Goal: Ask a question

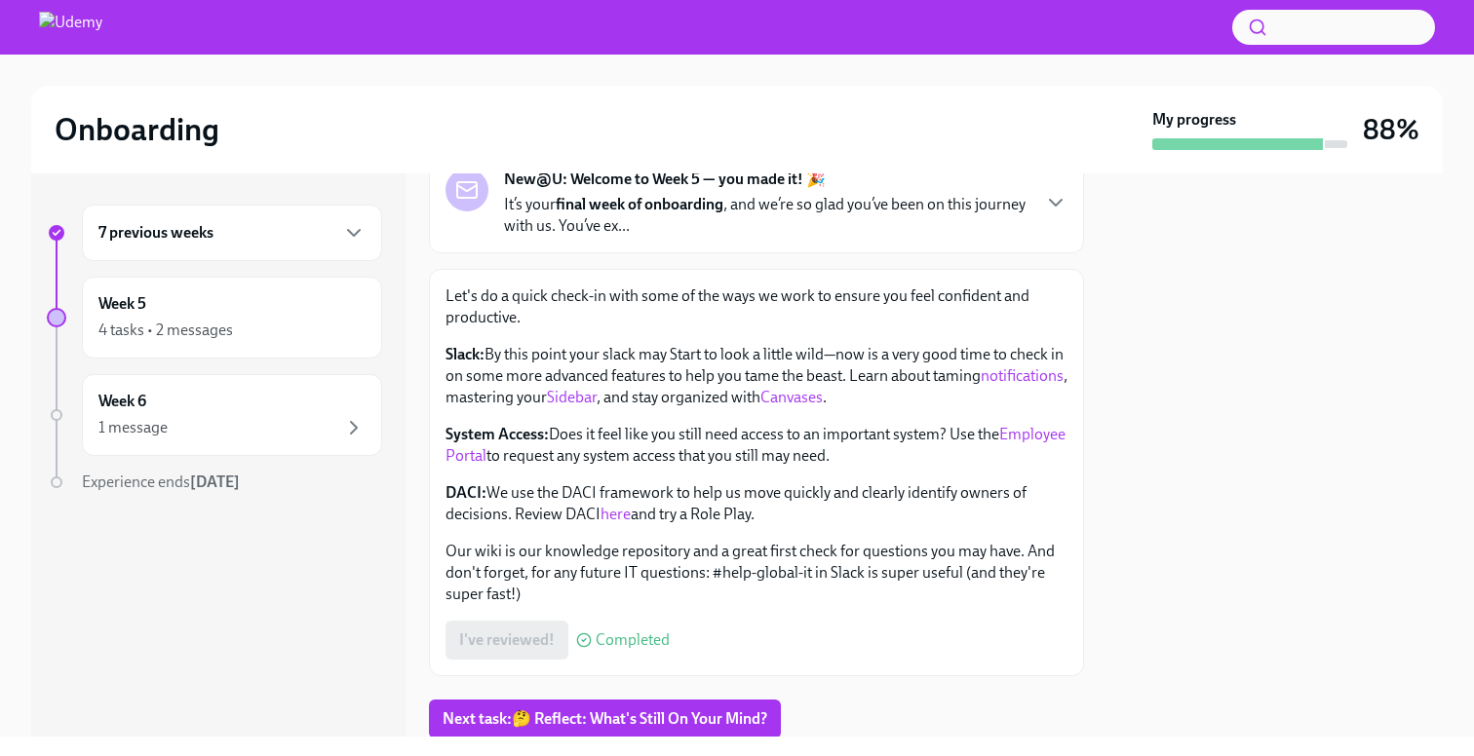
scroll to position [201, 0]
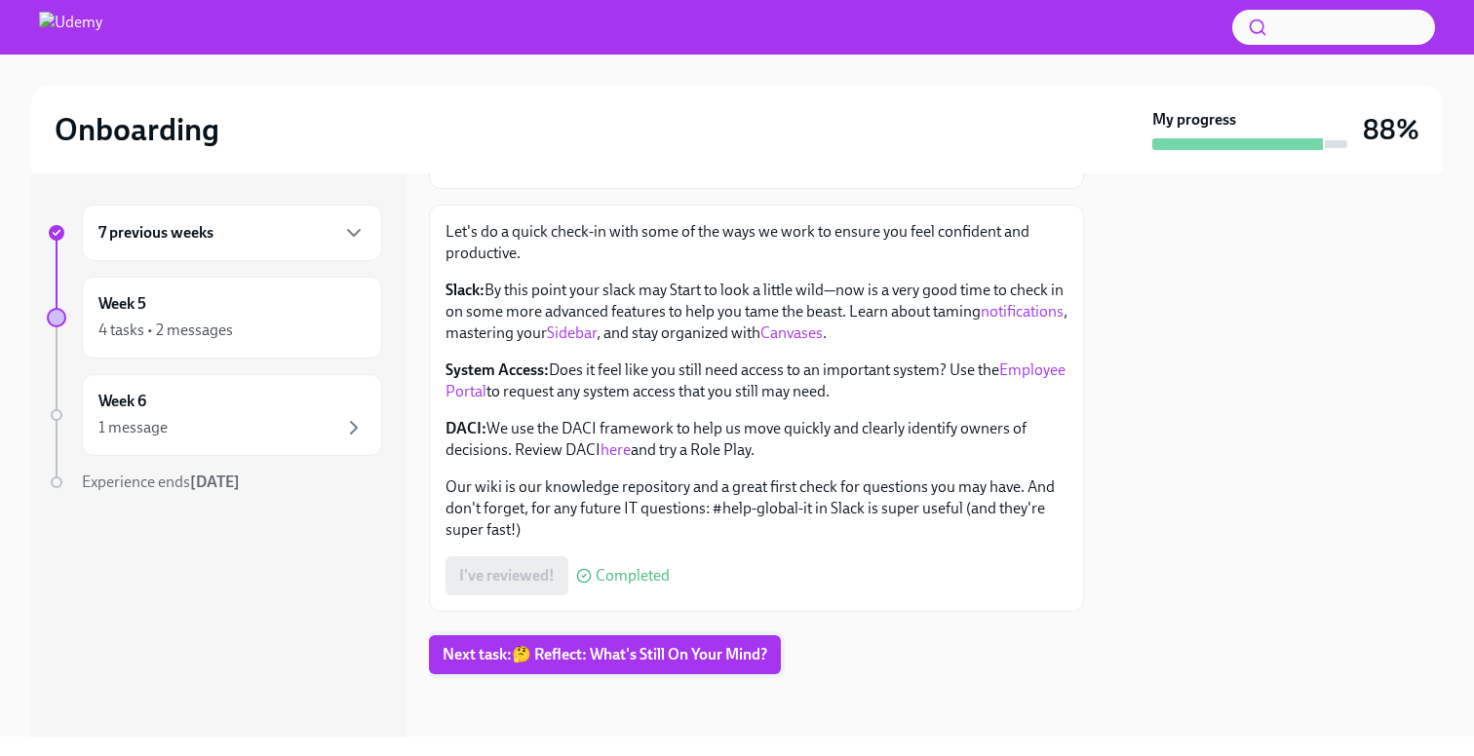
click at [556, 651] on span "Next task : 🤔 Reflect: What's Still On Your Mind?" at bounding box center [604, 654] width 325 height 19
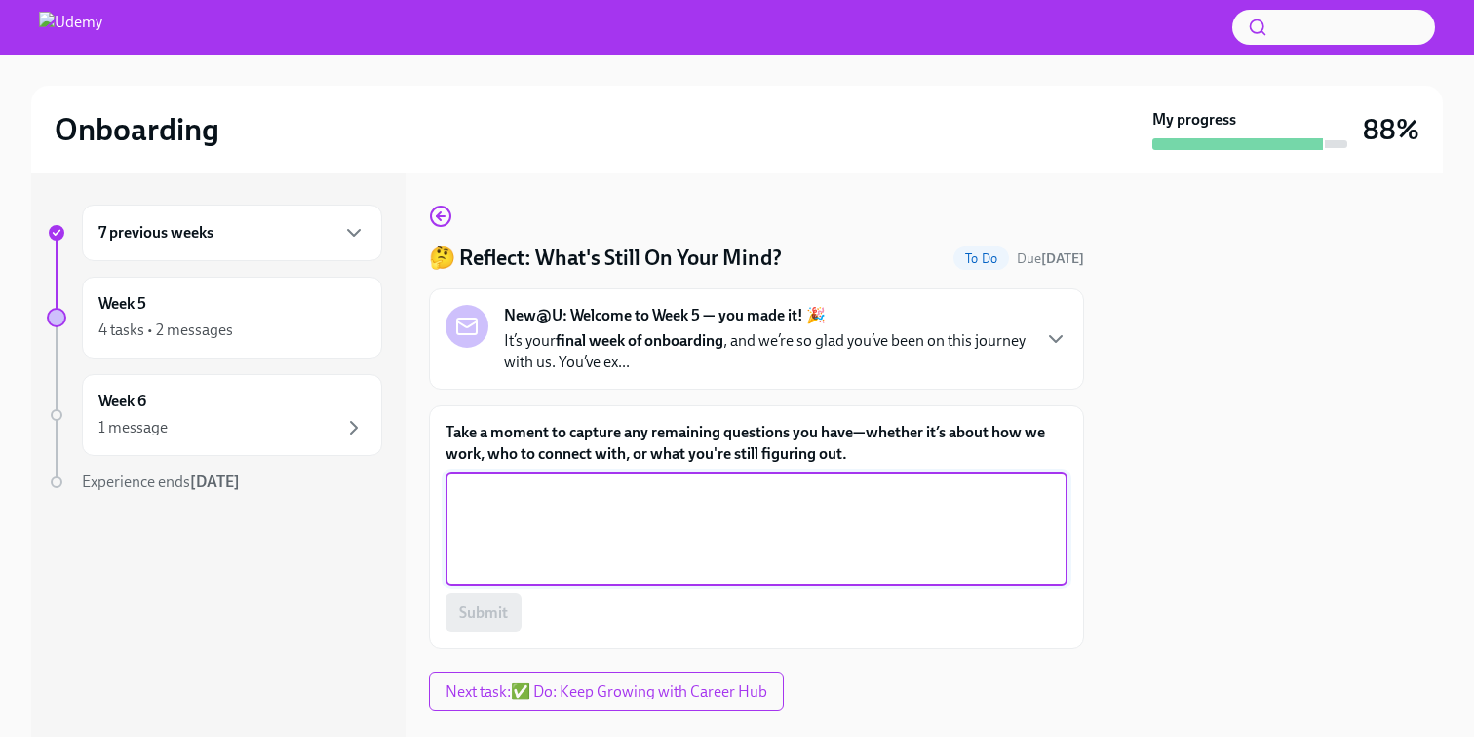
click at [541, 518] on textarea "Take a moment to capture any remaining questions you have—whether it’s about ho…" at bounding box center [756, 529] width 598 height 94
type textarea "I'm curious to know about new launches like MCP"
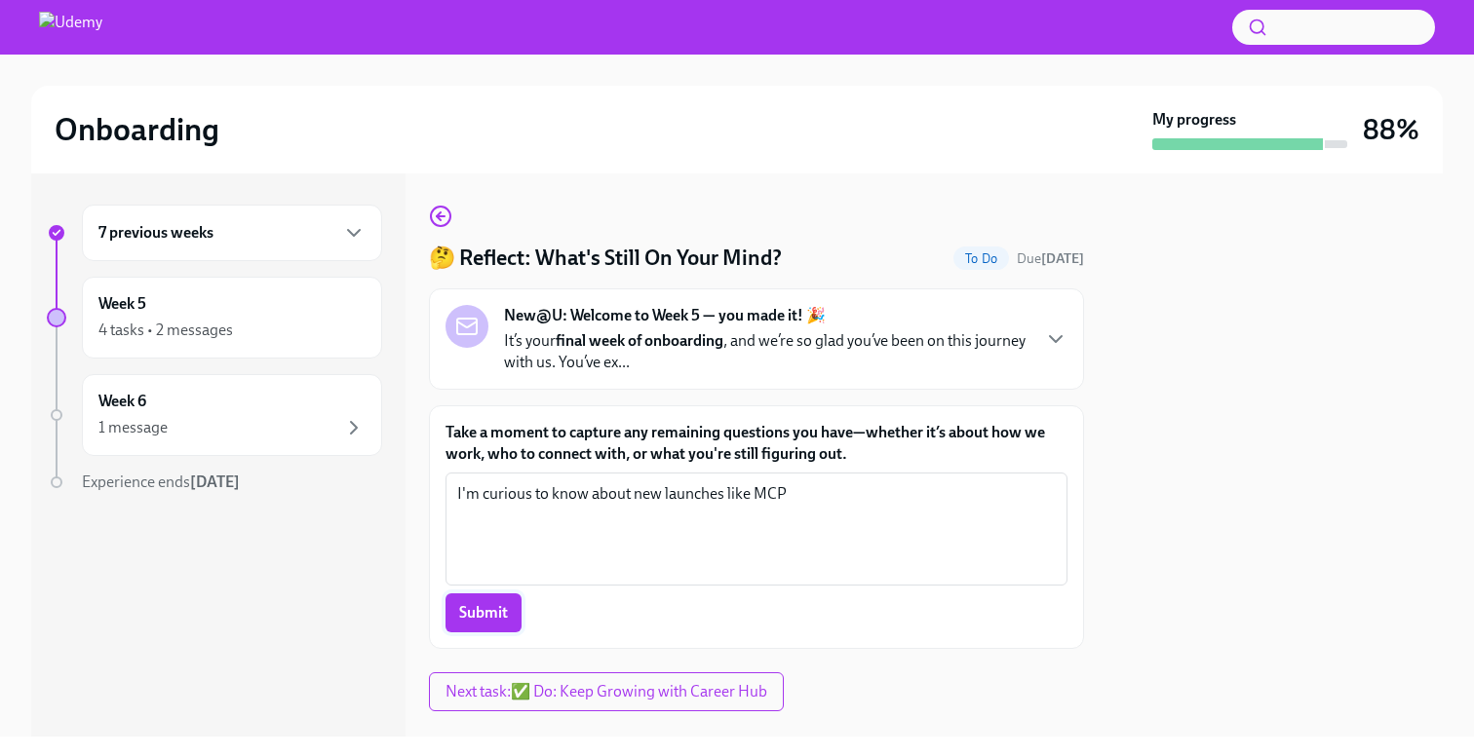
click at [461, 618] on span "Submit" at bounding box center [483, 612] width 49 height 19
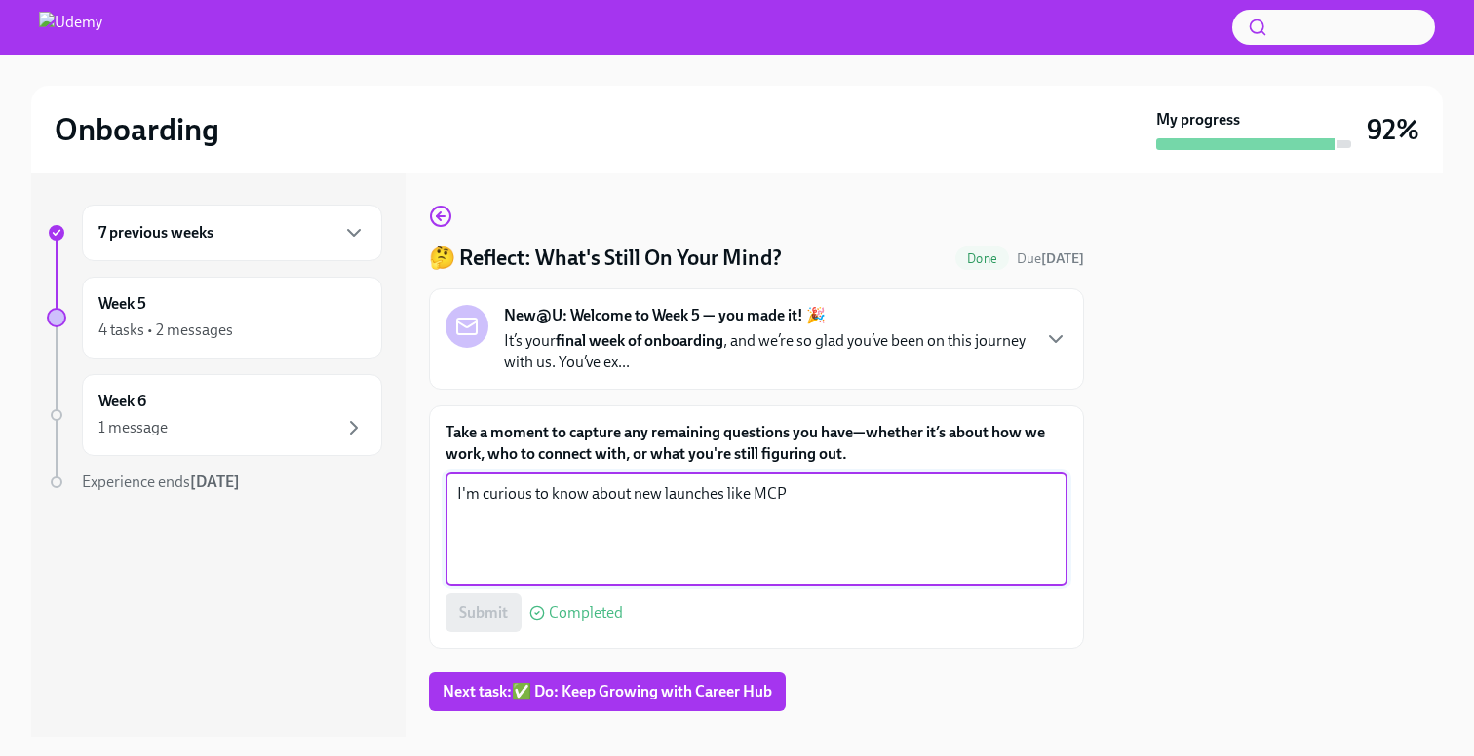
click at [645, 535] on textarea "I'm curious to know about new launches like MCP" at bounding box center [756, 529] width 598 height 94
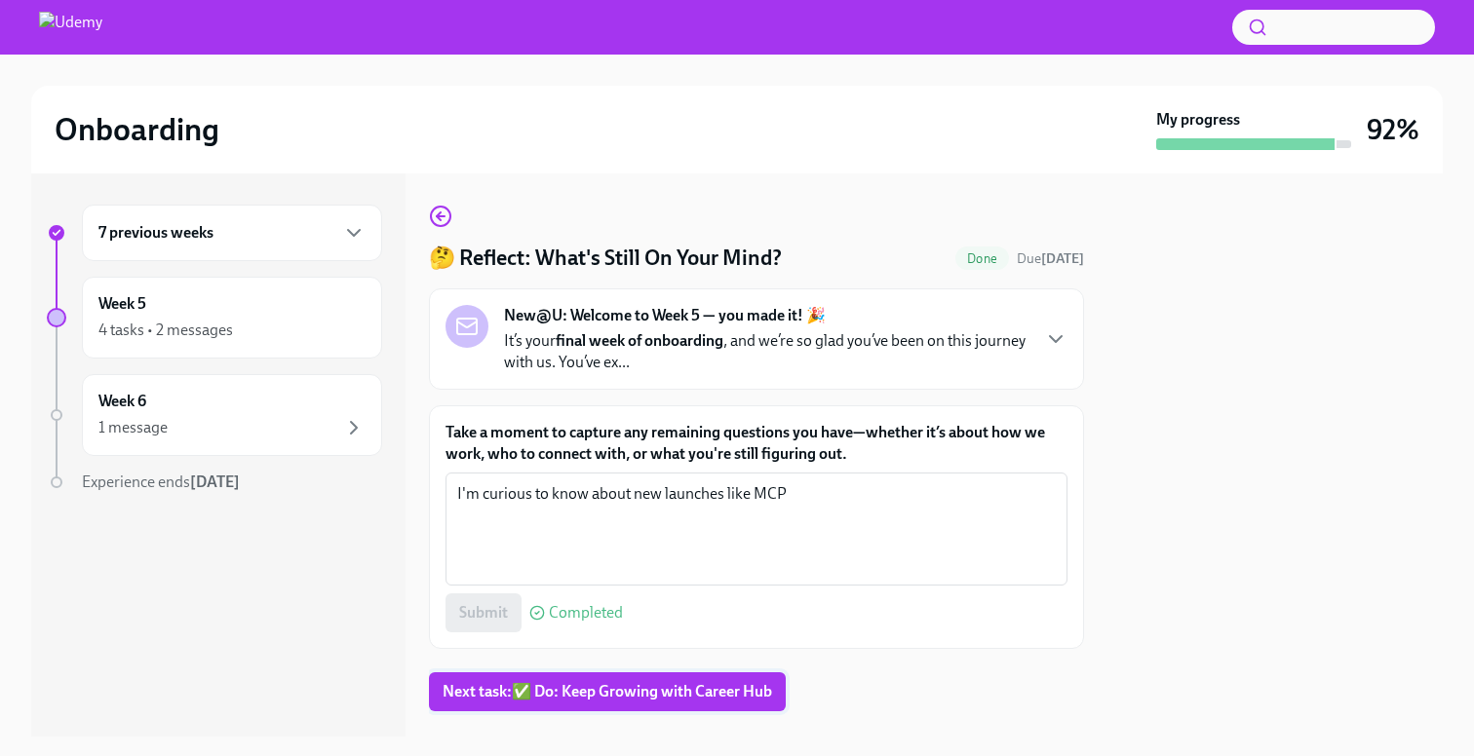
click at [609, 694] on span "Next task : ✅ Do: Keep Growing with Career Hub" at bounding box center [606, 691] width 329 height 19
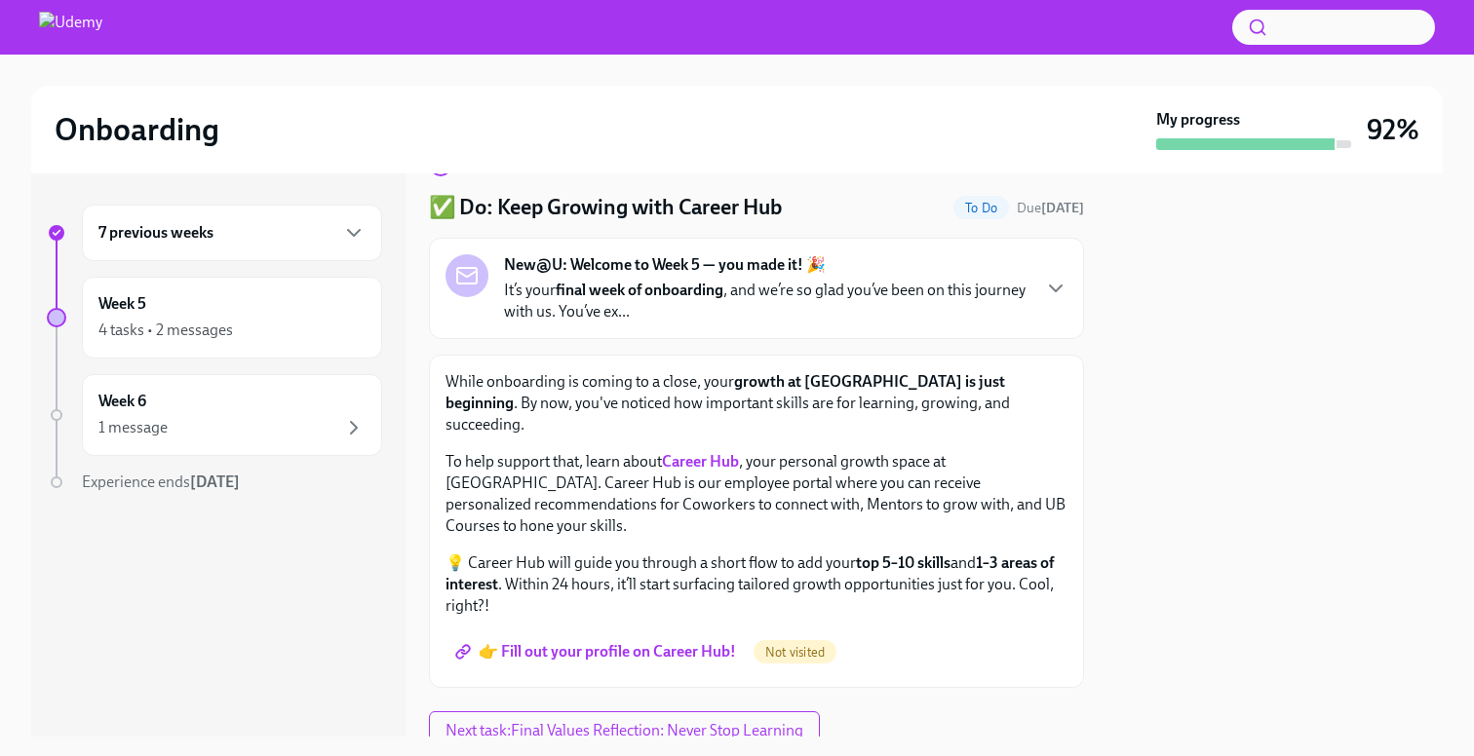
scroll to position [84, 0]
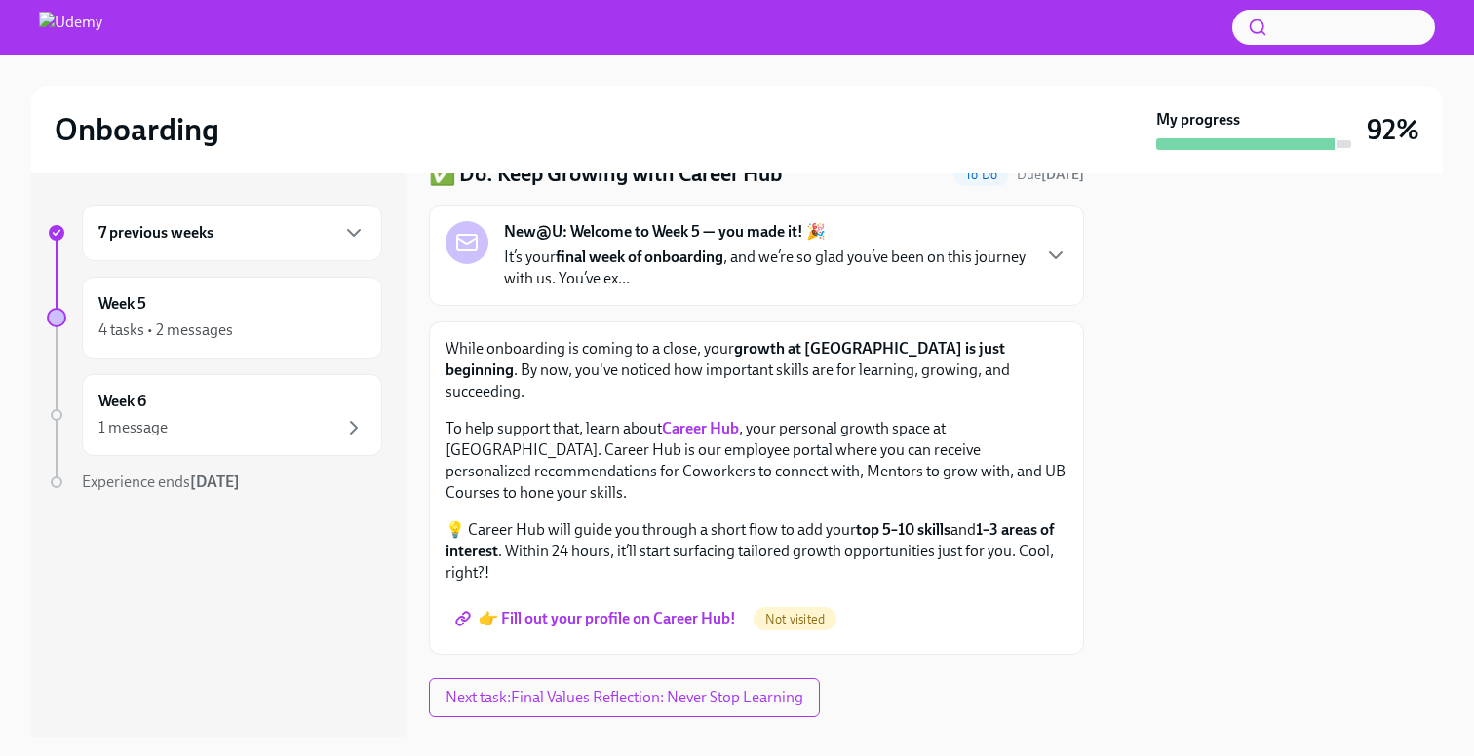
click at [603, 609] on span "👉 Fill out your profile on Career Hub!" at bounding box center [597, 618] width 277 height 19
